Goal: Task Accomplishment & Management: Use online tool/utility

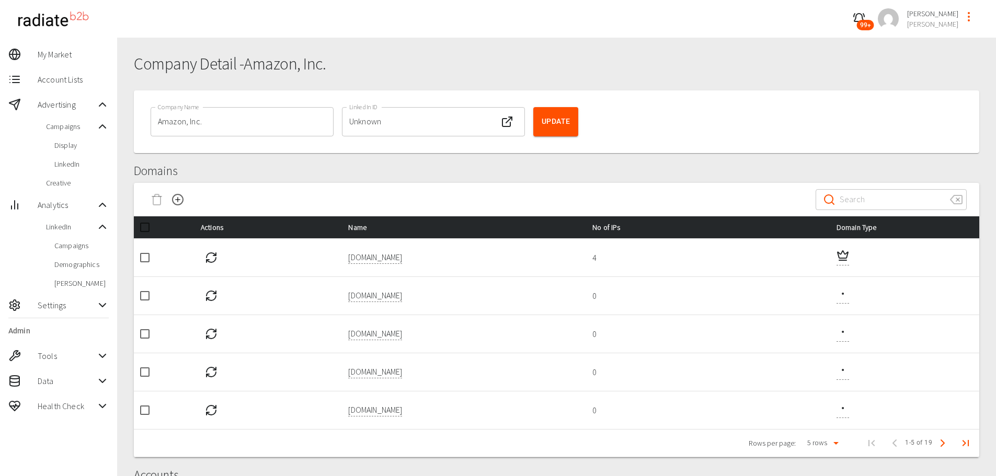
scroll to position [96, 0]
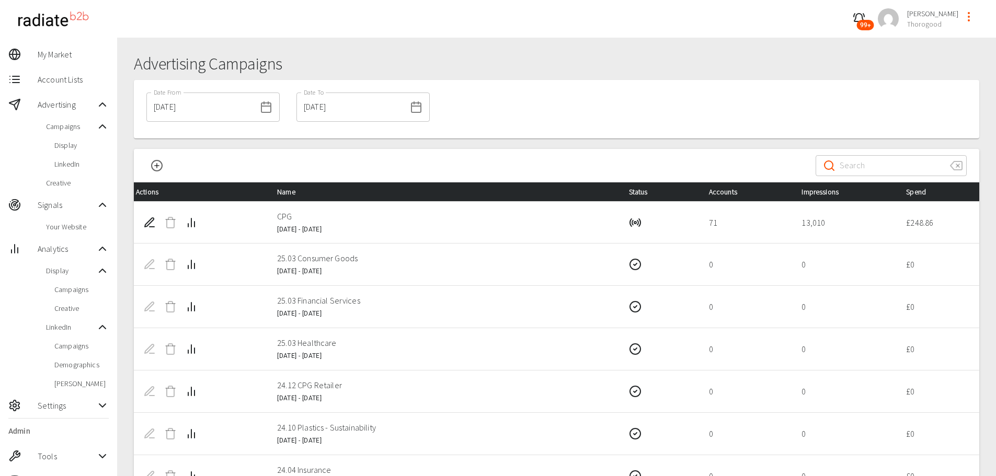
click at [488, 164] on div "​ ​" at bounding box center [556, 165] width 845 height 33
click at [599, 165] on div "​ ​" at bounding box center [556, 165] width 845 height 33
click at [193, 222] on icon "Campaign Analytics" at bounding box center [191, 222] width 13 height 13
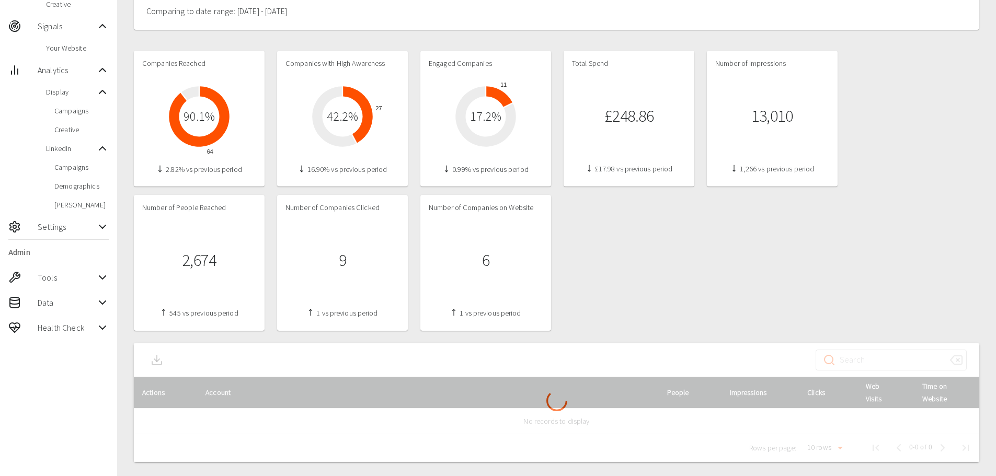
scroll to position [181, 0]
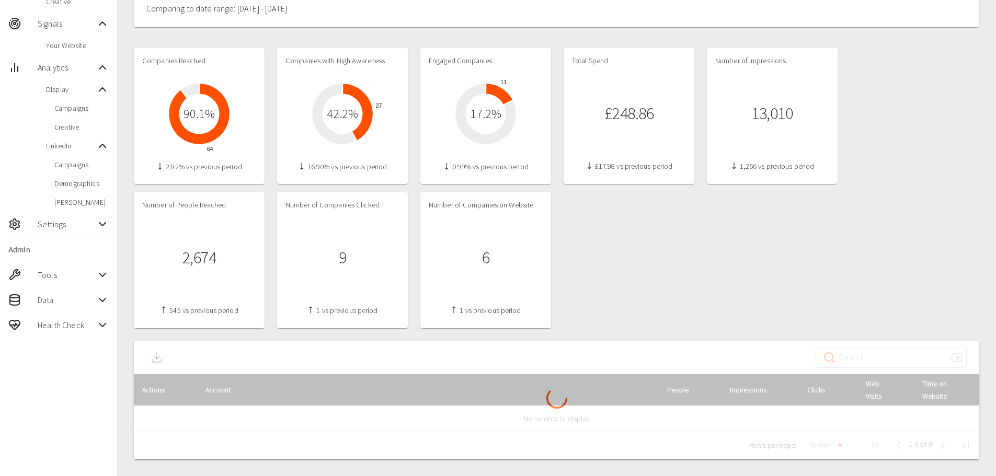
click at [629, 301] on div "Companies Reached 64 90.1 % 2.82% vs previous period Companies with High Awaren…" at bounding box center [556, 188] width 845 height 280
click at [703, 269] on div "Companies Reached 64 90.1 % 2.82% vs previous period Companies with High Awaren…" at bounding box center [556, 188] width 845 height 280
